Goal: Task Accomplishment & Management: Use online tool/utility

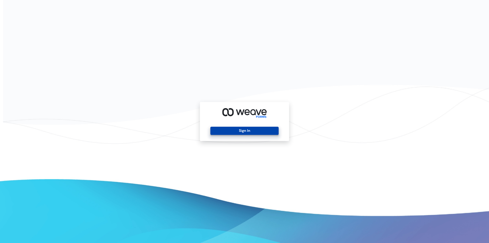
click at [236, 131] on button "Sign In" at bounding box center [244, 131] width 68 height 8
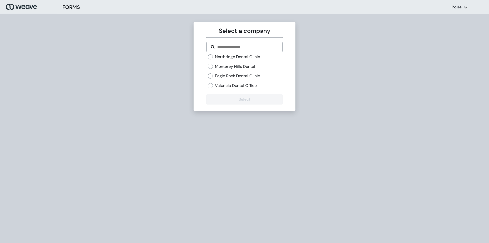
click at [217, 69] on label "Monterey Hills Dental" at bounding box center [235, 67] width 40 height 6
click at [232, 97] on button "Select" at bounding box center [244, 99] width 76 height 10
